Goal: Information Seeking & Learning: Learn about a topic

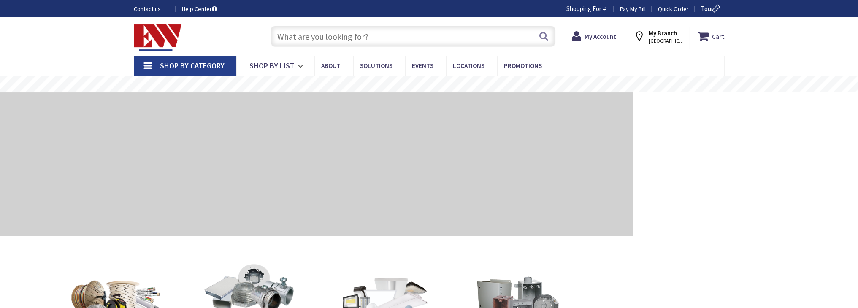
click at [345, 34] on input "text" at bounding box center [413, 36] width 285 height 21
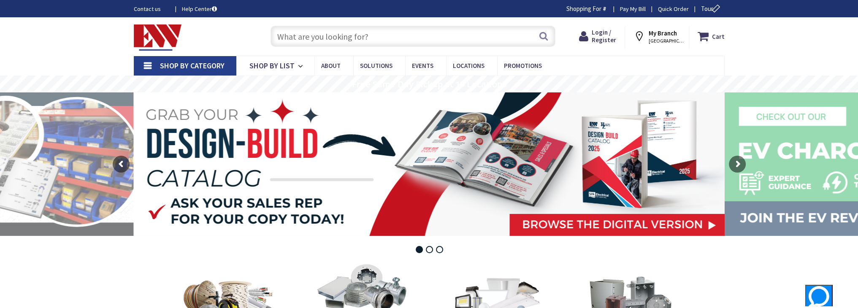
type input "T"
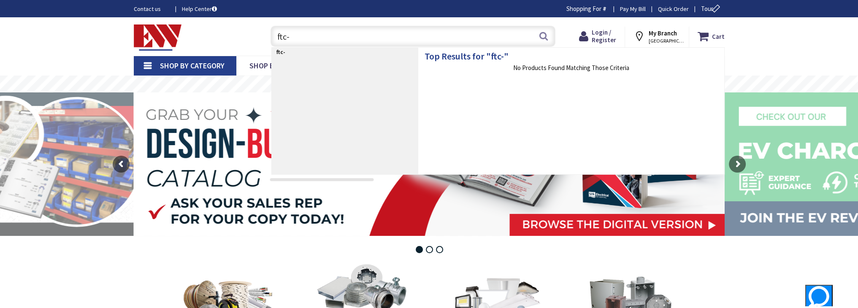
type input "ftc-p"
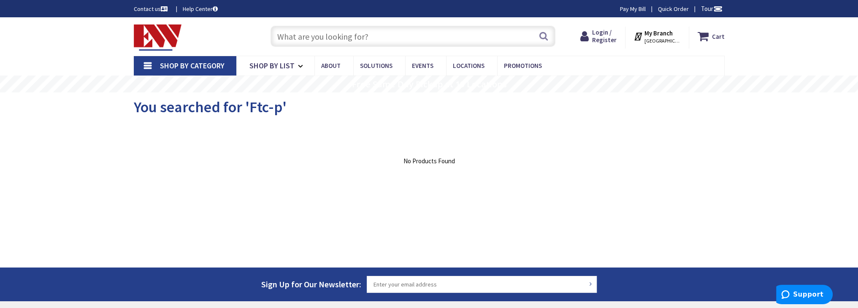
click at [325, 34] on input "text" at bounding box center [413, 36] width 285 height 21
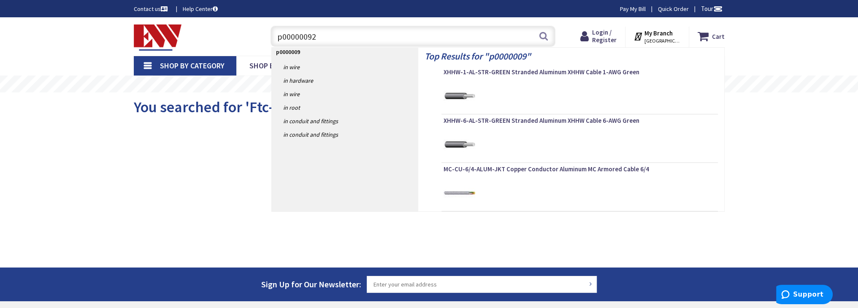
type input "p000000927"
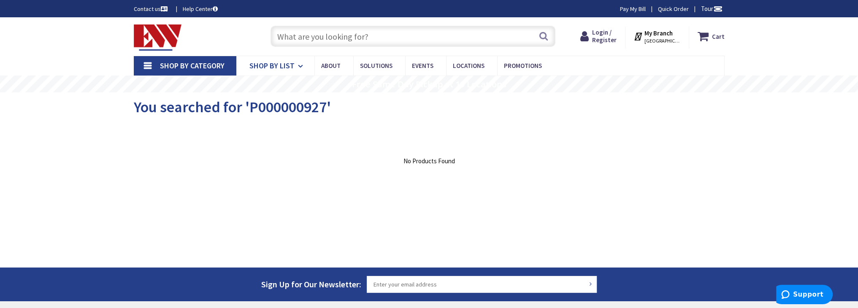
click at [257, 65] on span "Shop By List" at bounding box center [271, 66] width 45 height 10
click at [255, 67] on span "Shop By List" at bounding box center [271, 66] width 45 height 10
click at [195, 68] on span "Shop By Category" at bounding box center [192, 66] width 65 height 10
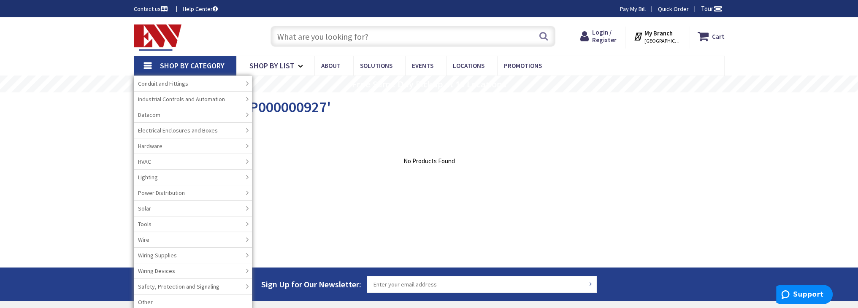
click at [299, 36] on input "text" at bounding box center [413, 36] width 285 height 21
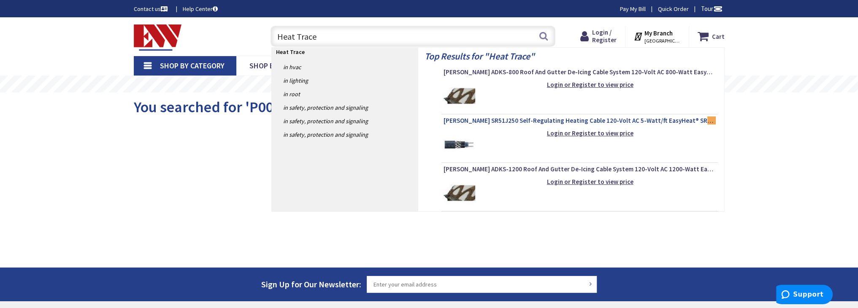
type input "Heat Trace"
click at [561, 121] on span "Emerson SR51J250 Self-Regulating Heating Cable 120-Volt AC 5-Watt/ft EasyHeat® …" at bounding box center [580, 120] width 272 height 8
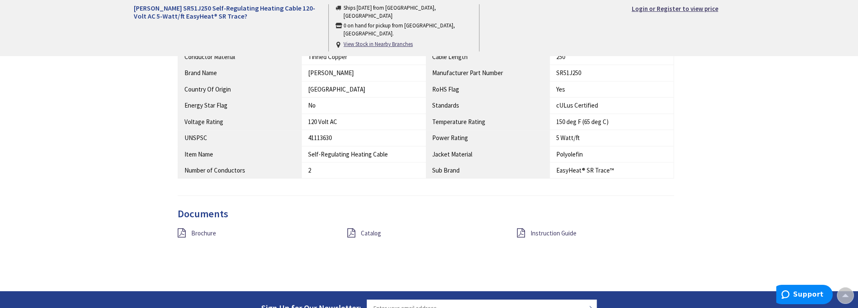
scroll to position [521, 0]
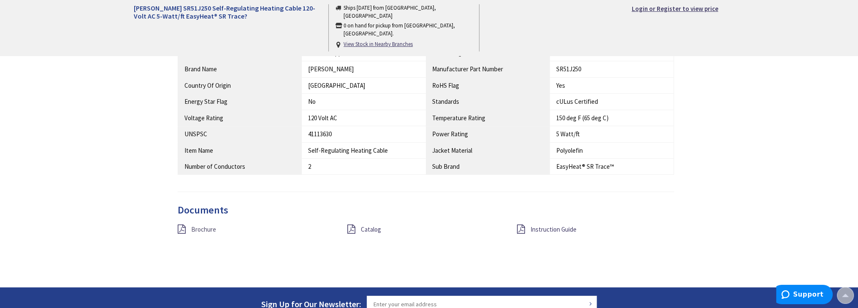
click at [199, 227] on span "Brochure" at bounding box center [203, 229] width 25 height 8
click at [202, 68] on th "Brand Name" at bounding box center [240, 69] width 124 height 16
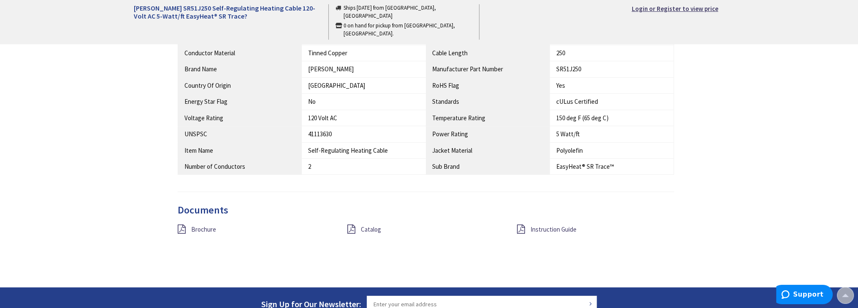
click at [206, 68] on th "Brand Name" at bounding box center [240, 69] width 124 height 16
